Goal: Use online tool/utility: Utilize a website feature to perform a specific function

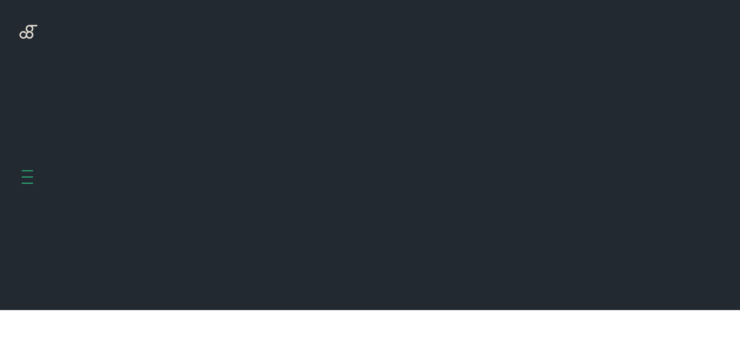
scroll to position [310, 0]
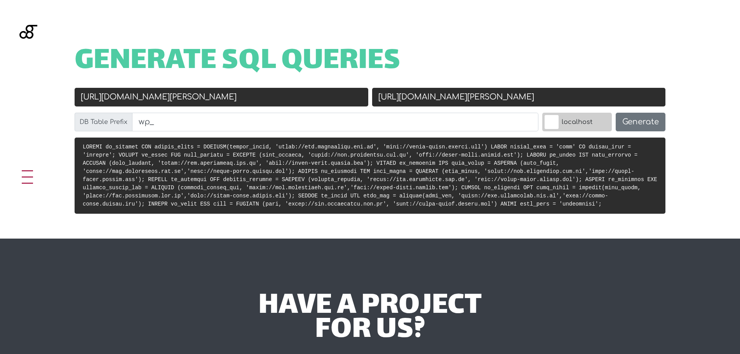
click at [212, 101] on input "https://www.santamaria.ind.br" at bounding box center [222, 97] width 294 height 19
paste input "uniao.ugv.edu.br/"
drag, startPoint x: 183, startPoint y: 97, endPoint x: 178, endPoint y: 98, distance: 5.5
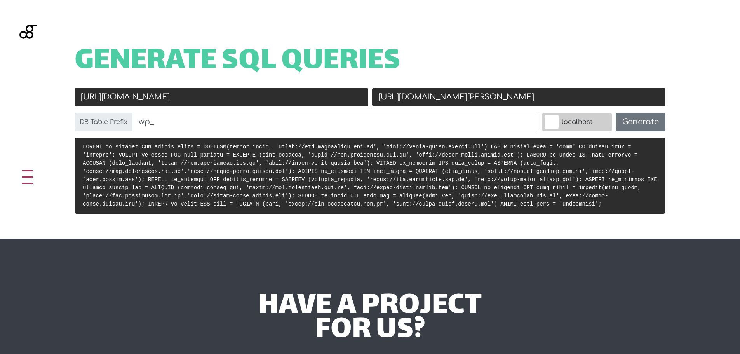
click at [178, 98] on input "[URL][DOMAIN_NAME]" at bounding box center [222, 97] width 294 height 19
drag, startPoint x: 112, startPoint y: 97, endPoint x: 150, endPoint y: 97, distance: 37.7
click at [150, 97] on input "[URL][DOMAIN_NAME]" at bounding box center [222, 97] width 294 height 19
type input "[URL][DOMAIN_NAME]"
drag, startPoint x: 453, startPoint y: 98, endPoint x: 403, endPoint y: 100, distance: 50.2
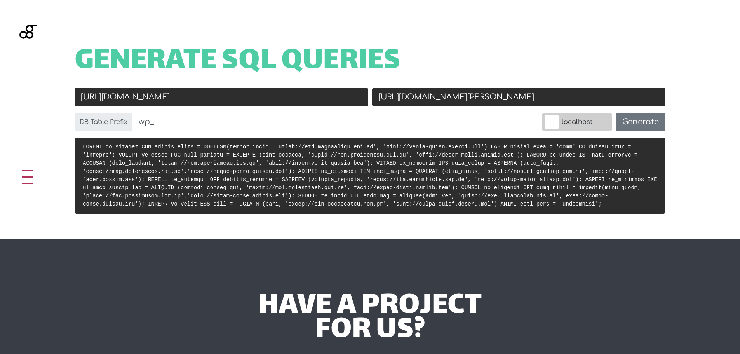
click at [403, 100] on input "http://santa-maria.docker.com" at bounding box center [519, 97] width 294 height 19
paste input "uniao.ugv"
click at [522, 99] on input "[URL][DOMAIN_NAME]" at bounding box center [519, 97] width 294 height 19
type input "[URL][DOMAIN_NAME]"
click at [640, 119] on button "Generate" at bounding box center [641, 122] width 50 height 19
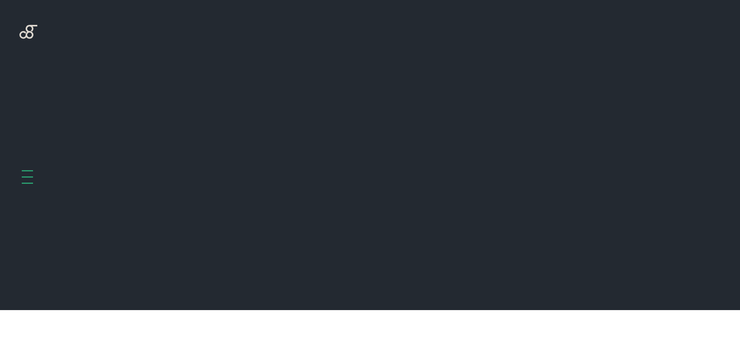
scroll to position [310, 0]
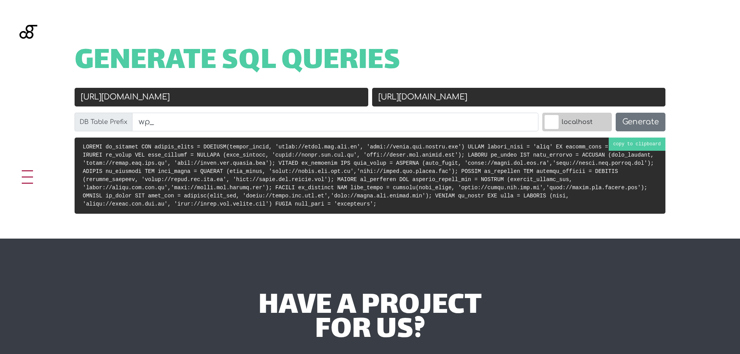
click at [275, 165] on code at bounding box center [368, 175] width 571 height 63
click at [470, 99] on input "[URL][DOMAIN_NAME]" at bounding box center [519, 97] width 294 height 19
paste input "guacu-2018.docker.com/"
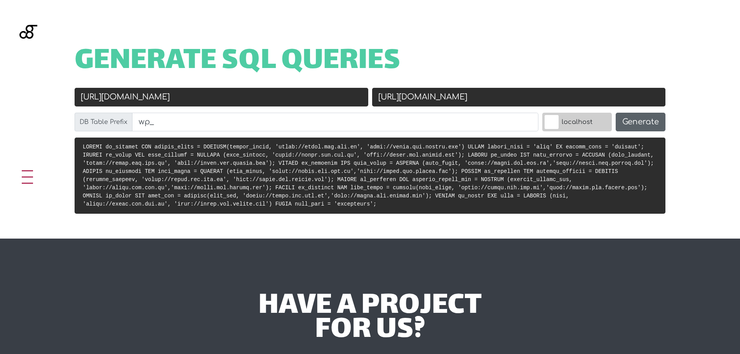
type input "[URL][DOMAIN_NAME]"
click at [640, 122] on button "Generate" at bounding box center [641, 122] width 50 height 19
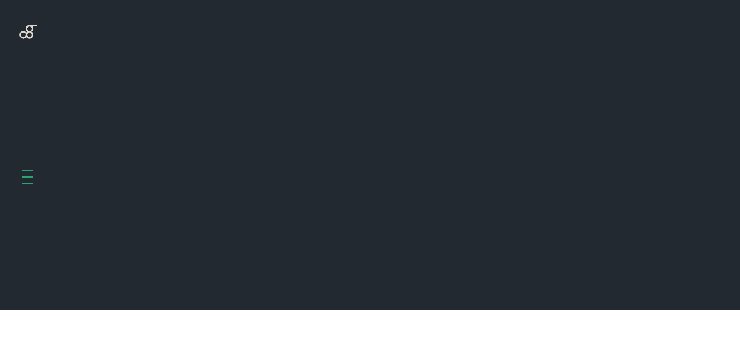
scroll to position [310, 0]
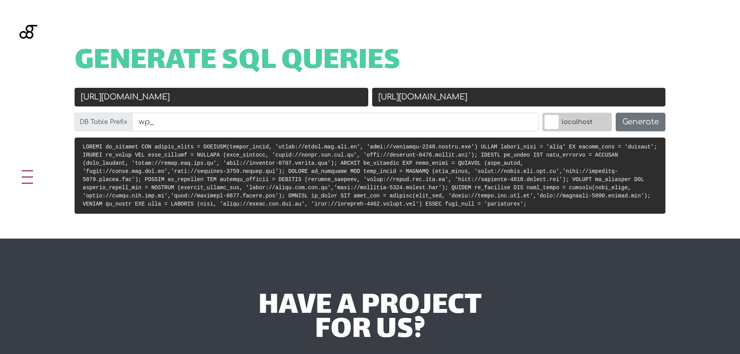
click at [289, 165] on code at bounding box center [370, 175] width 575 height 63
click at [295, 160] on pre at bounding box center [370, 176] width 591 height 76
click at [197, 96] on input "[URL][DOMAIN_NAME]" at bounding box center [222, 97] width 294 height 19
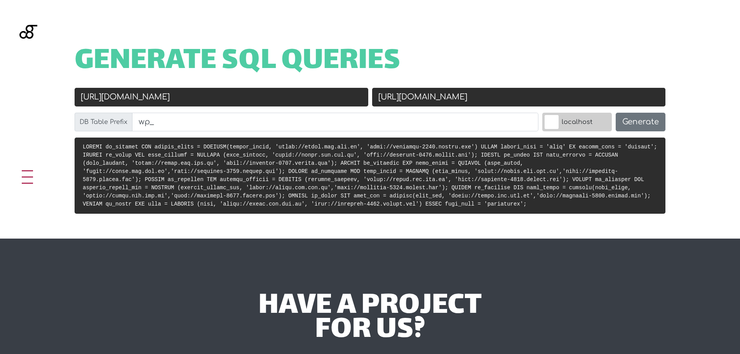
paste input "://uniao.ugv.docker.com/"
type input "[URL][DOMAIN_NAME]"
click at [642, 124] on button "Generate" at bounding box center [641, 122] width 50 height 19
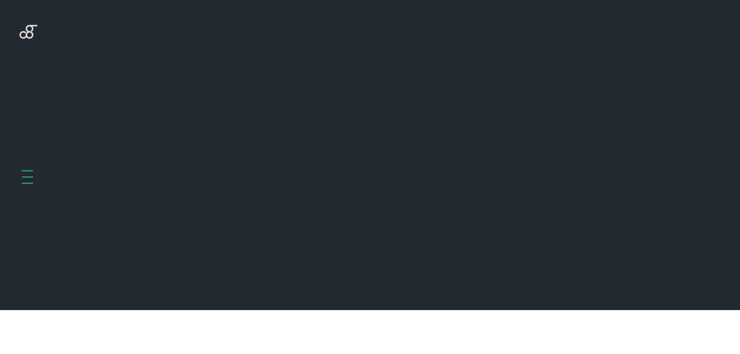
scroll to position [310, 0]
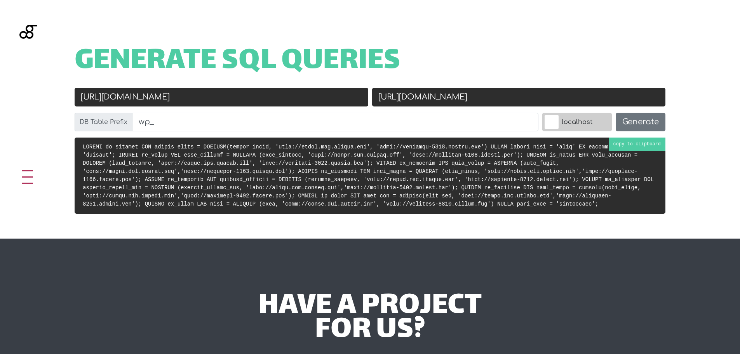
click at [260, 174] on code at bounding box center [368, 175] width 571 height 63
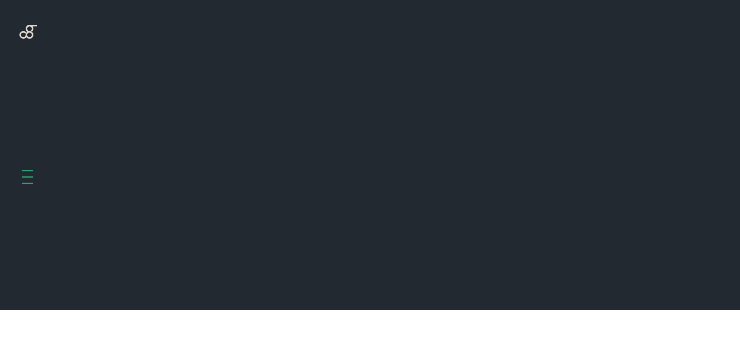
scroll to position [310, 0]
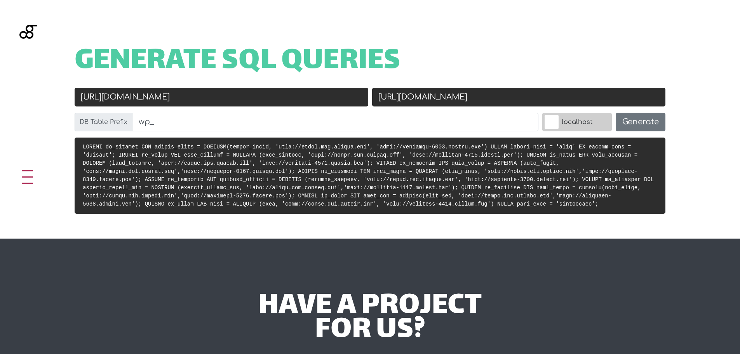
click at [223, 96] on input "[URL][DOMAIN_NAME]" at bounding box center [222, 97] width 294 height 19
paste input "s://[DOMAIN_NAME][URL]"
type input "[URL][DOMAIN_NAME]"
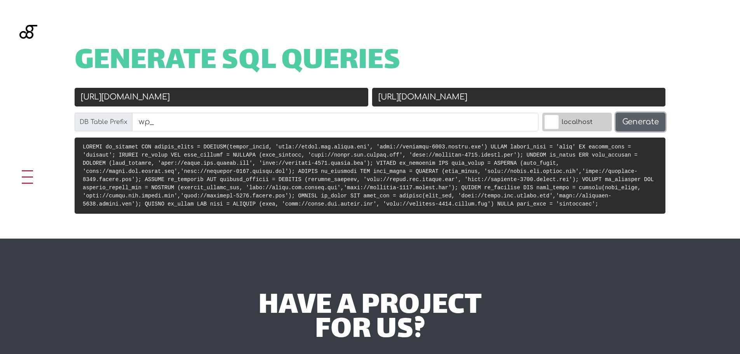
click at [623, 122] on button "Generate" at bounding box center [641, 122] width 50 height 19
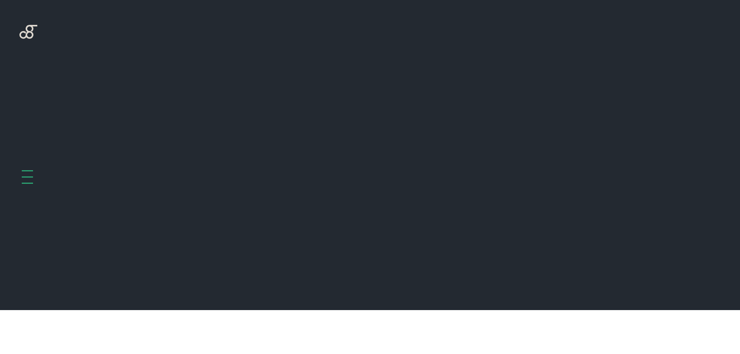
scroll to position [310, 0]
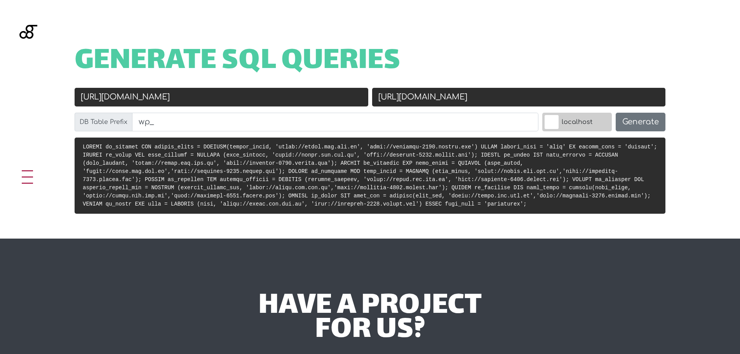
click at [458, 96] on input "[URL][DOMAIN_NAME]" at bounding box center [519, 97] width 294 height 19
click at [402, 183] on code at bounding box center [370, 175] width 575 height 63
click at [395, 169] on code at bounding box center [370, 175] width 575 height 63
